Goal: Navigation & Orientation: Find specific page/section

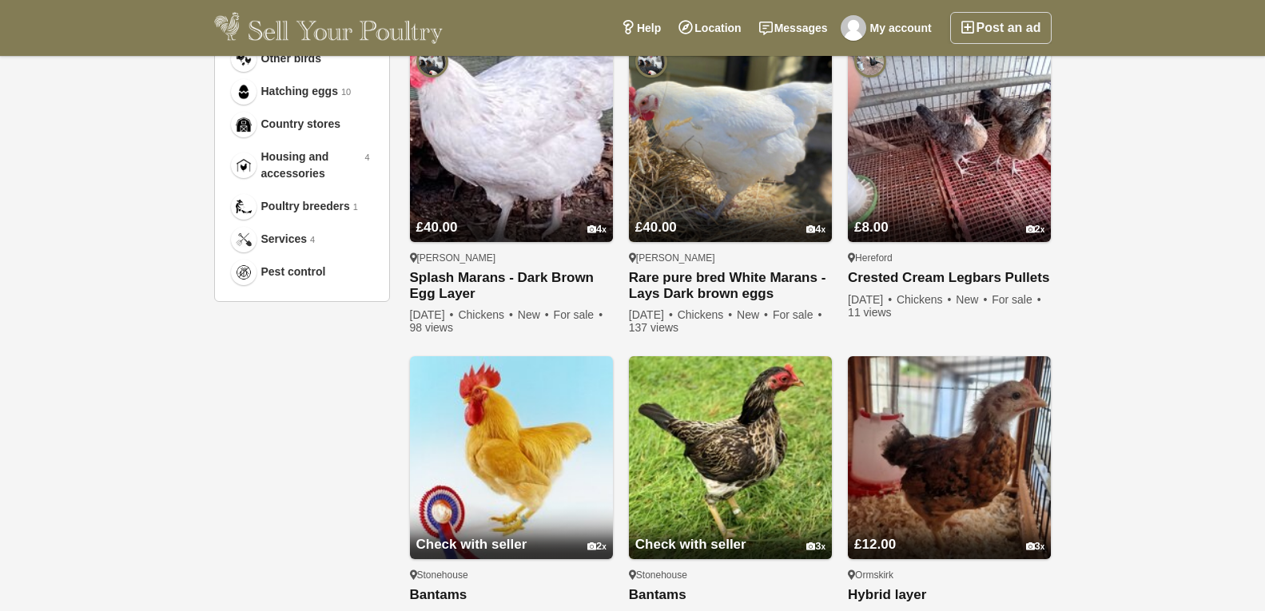
scroll to position [1039, 0]
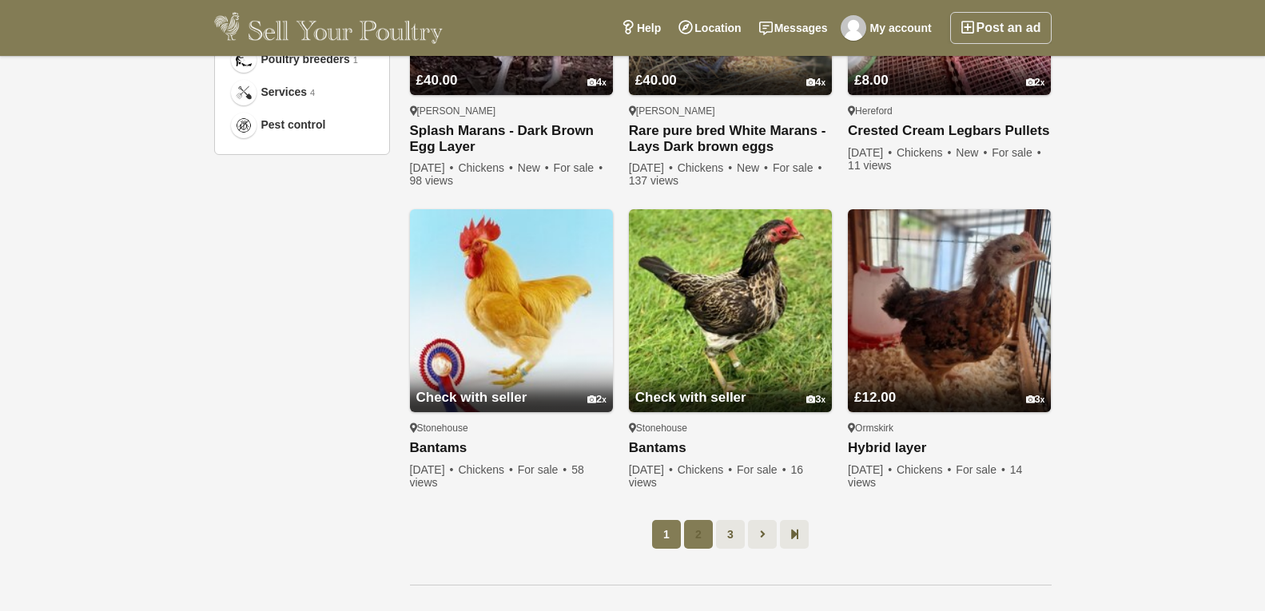
click at [700, 531] on link "2" at bounding box center [698, 534] width 29 height 29
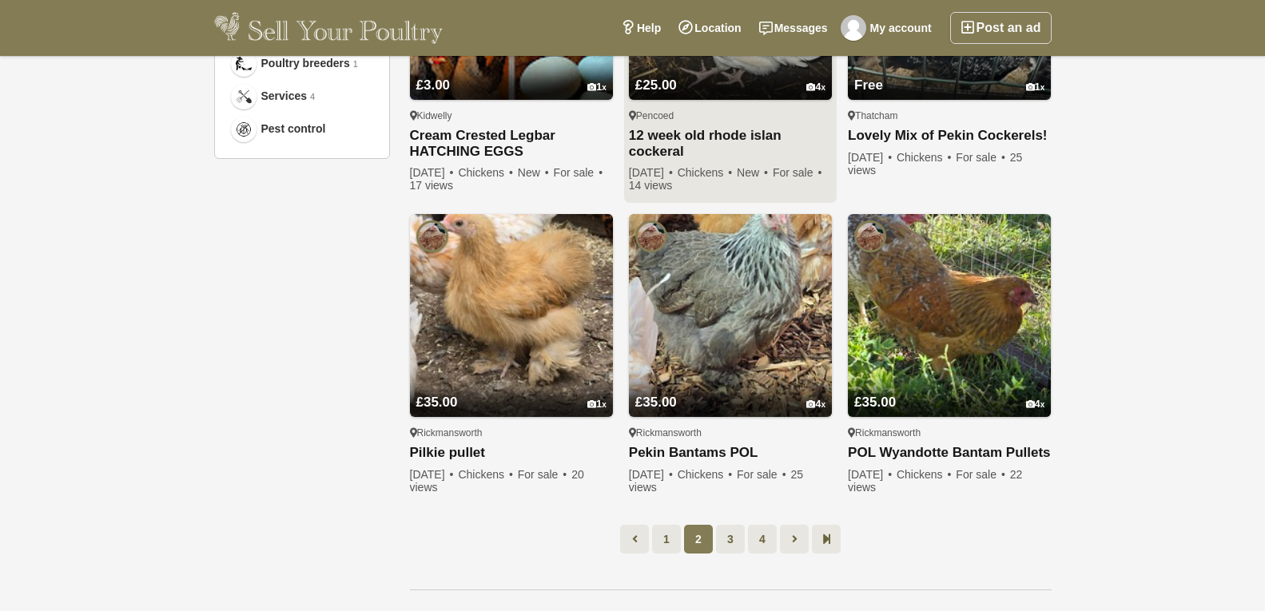
scroll to position [1200, 0]
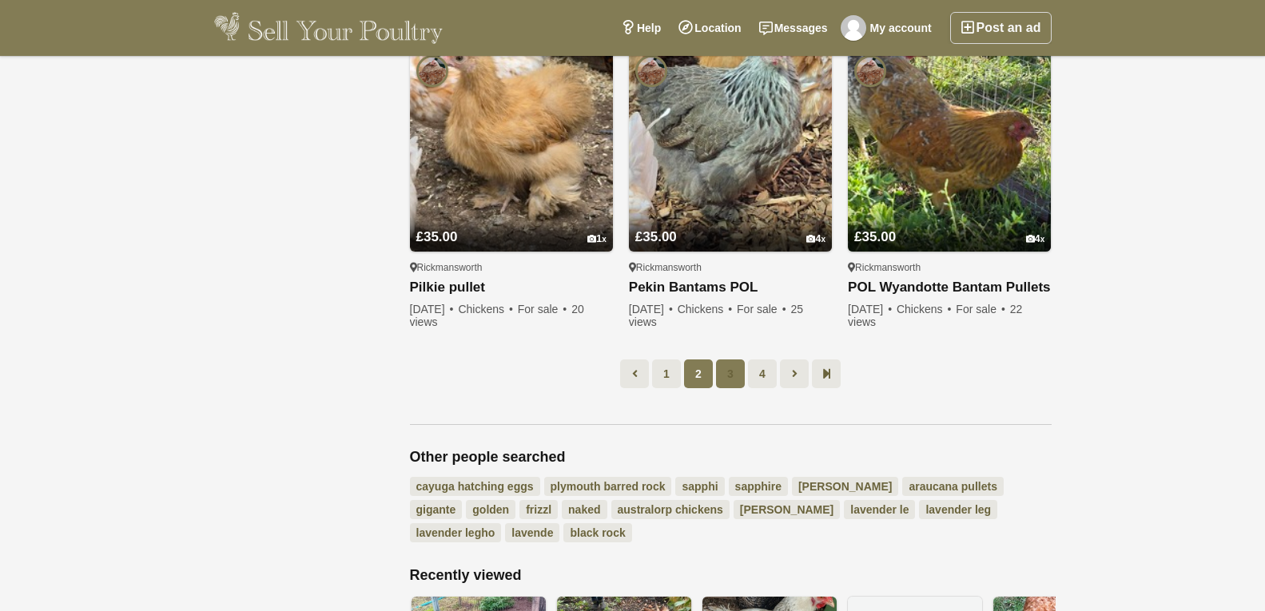
click at [730, 369] on link "3" at bounding box center [730, 374] width 29 height 29
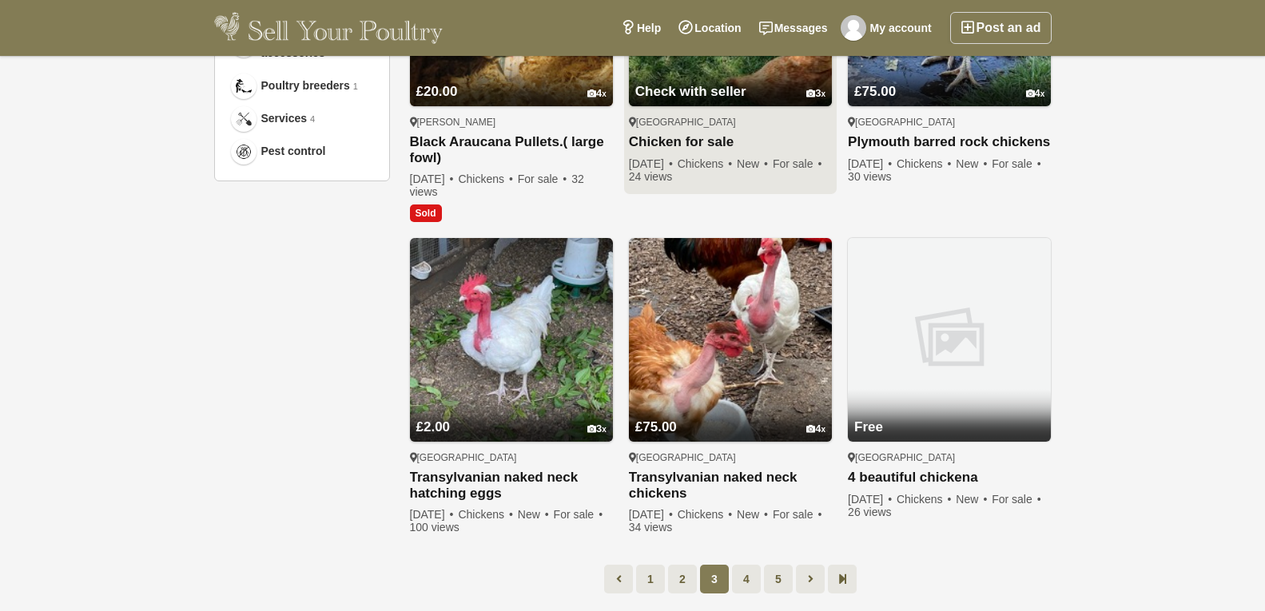
scroll to position [1041, 0]
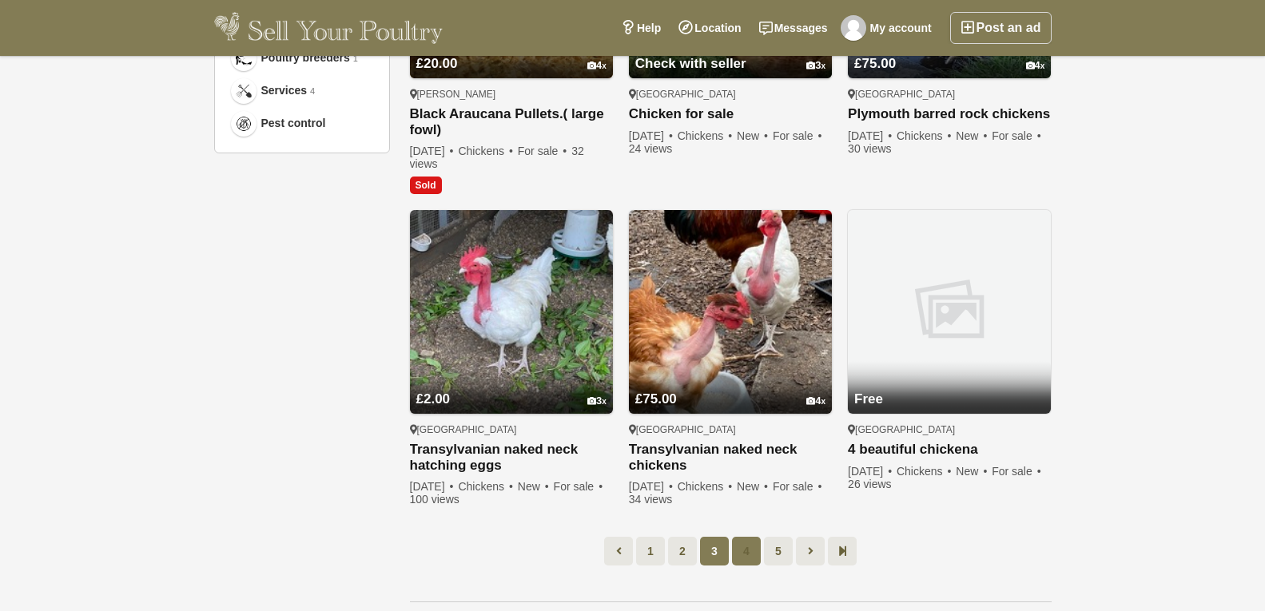
click at [749, 548] on link "4" at bounding box center [746, 551] width 29 height 29
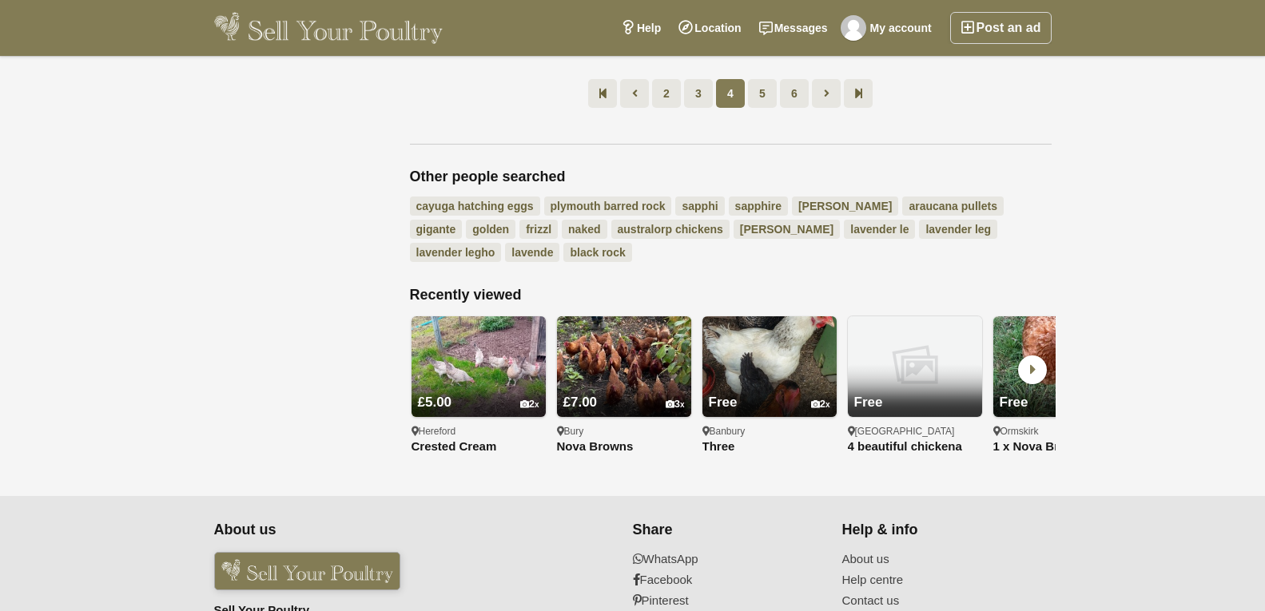
scroll to position [1520, 0]
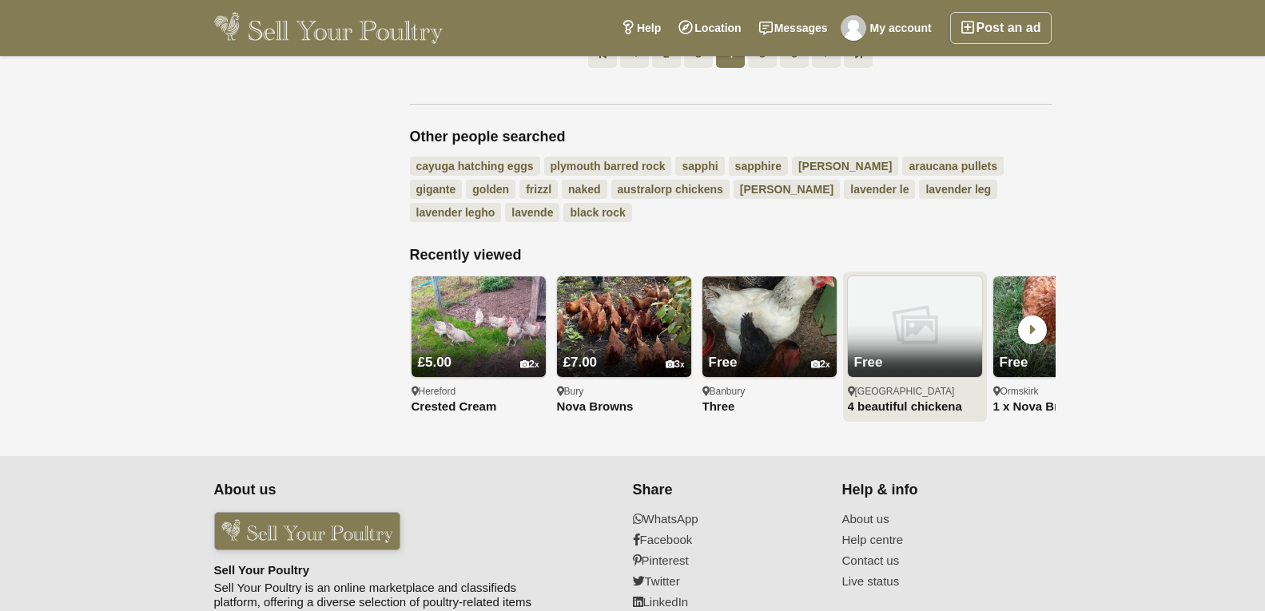
click at [912, 324] on link "Free" at bounding box center [915, 350] width 134 height 53
